Goal: Task Accomplishment & Management: Manage account settings

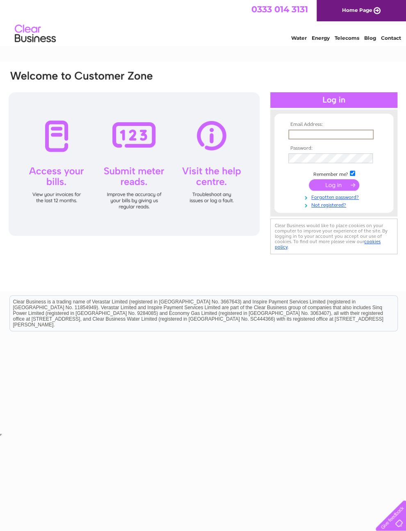
type input "Haircomb251@gmail.com"
click at [334, 188] on input "submit" at bounding box center [334, 184] width 50 height 11
click at [348, 189] on input "submit" at bounding box center [334, 184] width 50 height 11
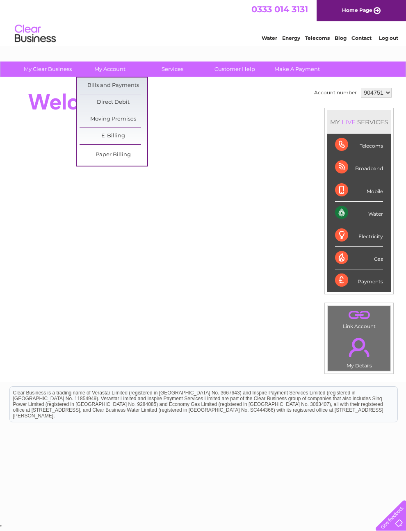
click at [139, 82] on link "Bills and Payments" at bounding box center [114, 86] width 68 height 16
click at [133, 89] on link "Bills and Payments" at bounding box center [114, 86] width 68 height 16
click at [125, 82] on link "Bills and Payments" at bounding box center [114, 86] width 68 height 16
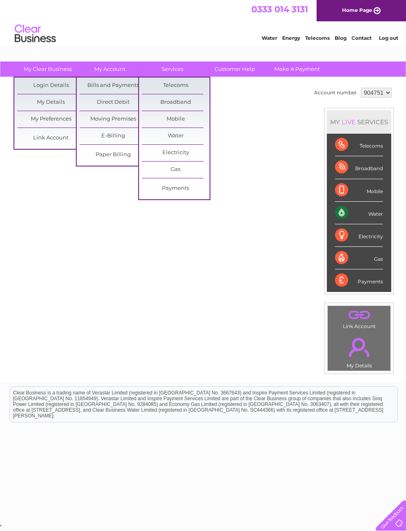
click at [52, 69] on link "My Clear Business" at bounding box center [48, 69] width 68 height 15
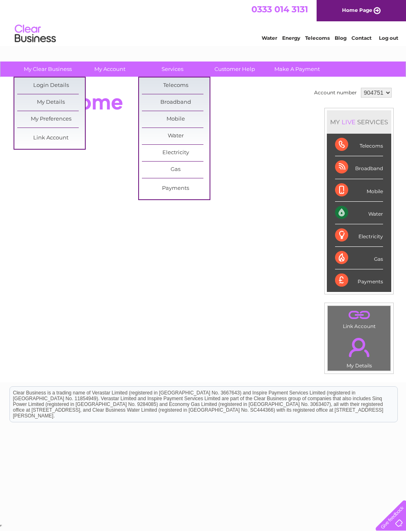
click at [236, 106] on div at bounding box center [157, 102] width 299 height 33
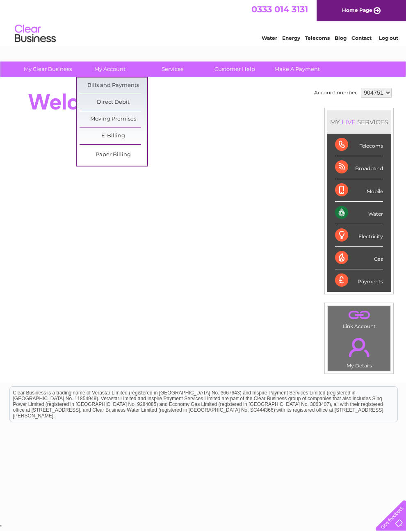
click at [125, 82] on link "Bills and Payments" at bounding box center [114, 86] width 68 height 16
click at [130, 88] on link "Bills and Payments" at bounding box center [114, 86] width 68 height 16
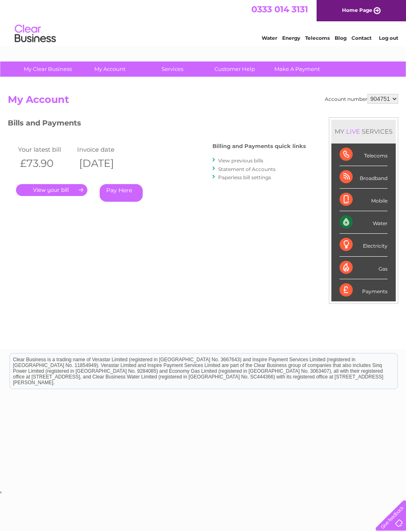
click at [63, 188] on link "." at bounding box center [51, 190] width 71 height 12
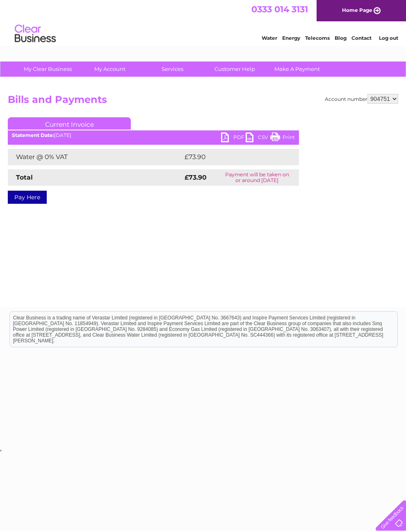
click at [232, 133] on link "PDF" at bounding box center [233, 139] width 25 height 12
